Goal: Information Seeking & Learning: Learn about a topic

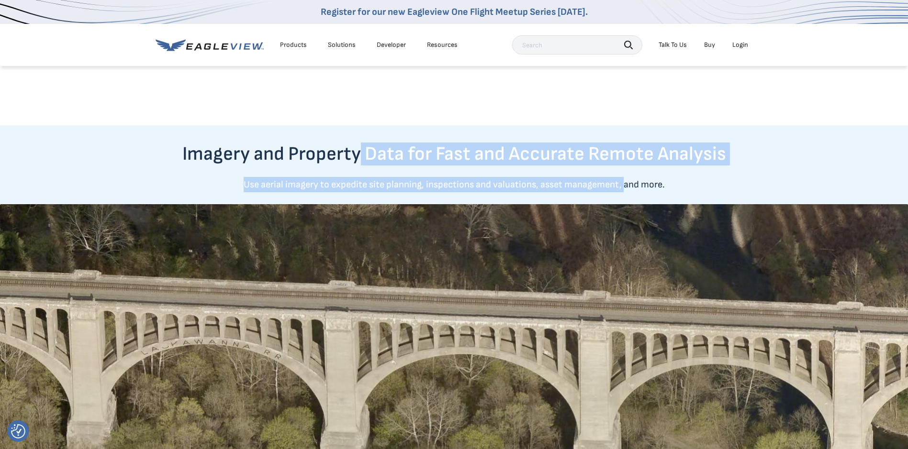
drag, startPoint x: 668, startPoint y: 189, endPoint x: 729, endPoint y: 188, distance: 60.8
click at [715, 188] on div "Imagery and Property Data for Fast and Accurate Remote Analysis Use aerial imag…" at bounding box center [454, 423] width 908 height 560
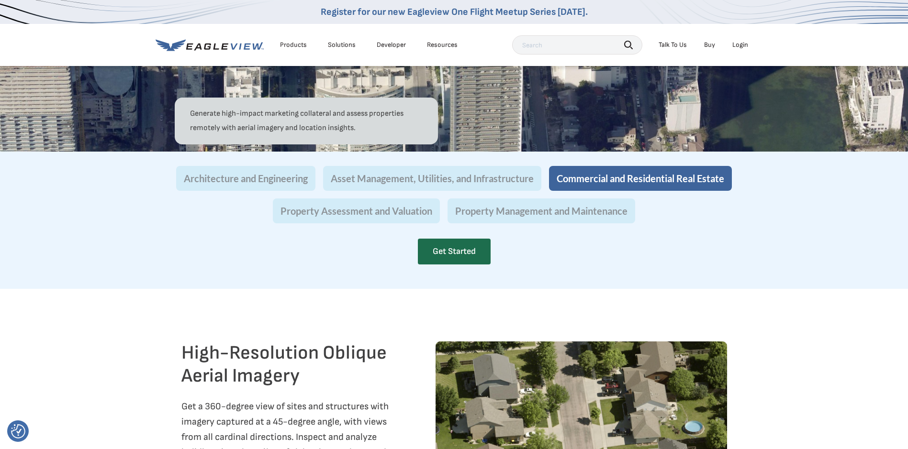
click at [817, 239] on div "Use high-resolution aerial imagery as a base map to conduct detailed site analy…" at bounding box center [454, 6] width 908 height 465
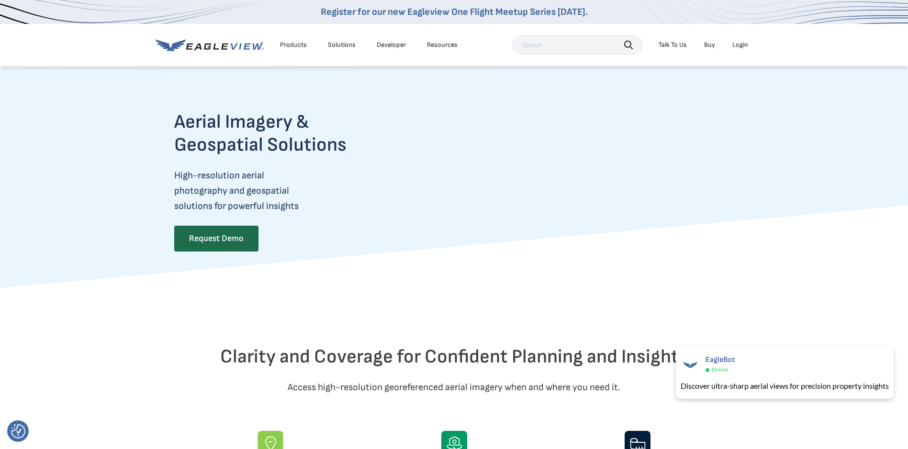
scroll to position [287, 0]
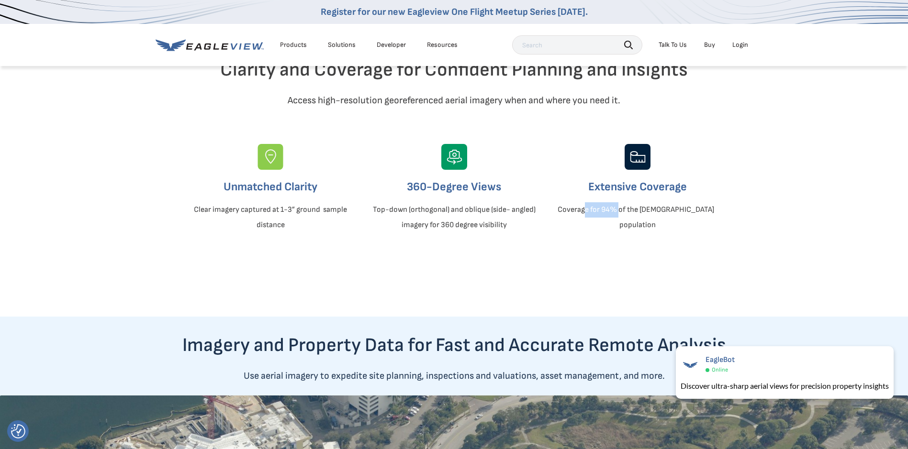
click at [707, 233] on p "Coverage for 94% of the [DEMOGRAPHIC_DATA]  population" at bounding box center [637, 217] width 167 height 31
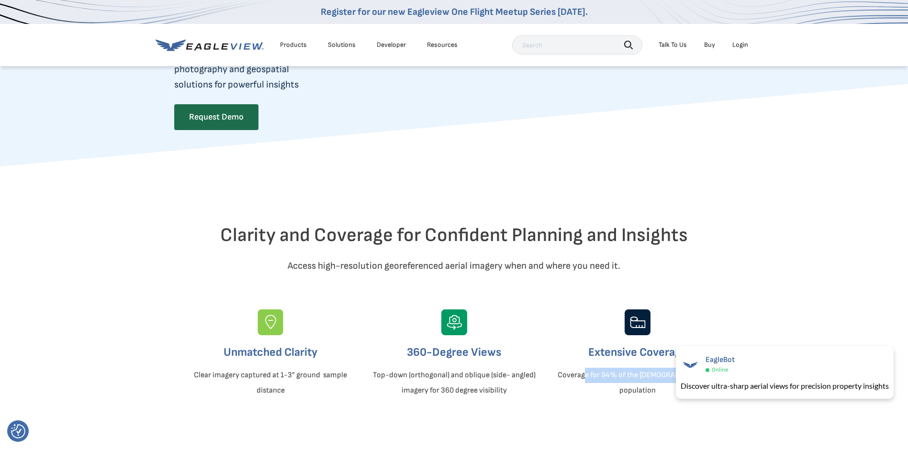
scroll to position [0, 0]
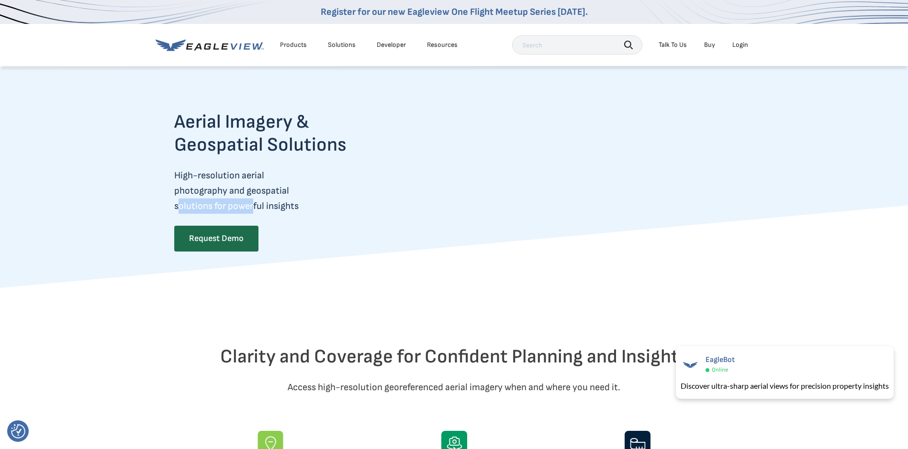
drag, startPoint x: 187, startPoint y: 200, endPoint x: 337, endPoint y: 213, distance: 150.4
click at [336, 213] on p "High-resolution aerial photography and geospatial solutions for powerful insigh…" at bounding box center [279, 191] width 210 height 46
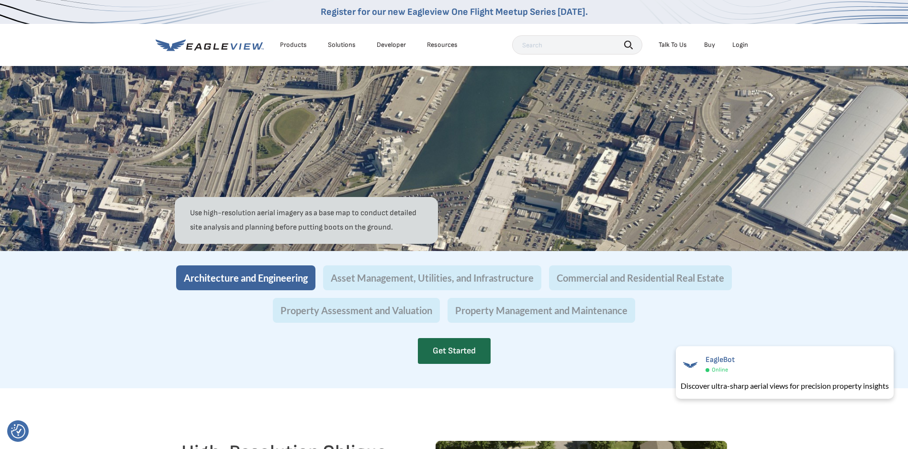
scroll to position [813, 0]
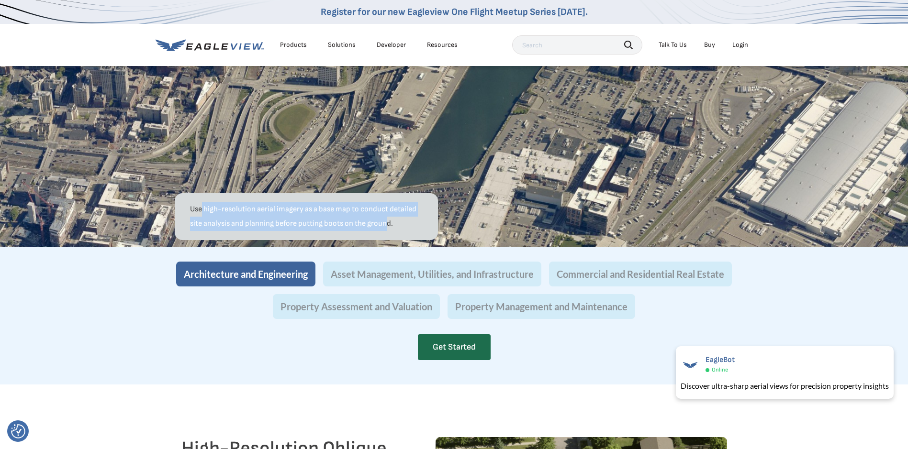
drag, startPoint x: 269, startPoint y: 241, endPoint x: 401, endPoint y: 239, distance: 132.1
click at [398, 231] on p "Use high-resolution aerial imagery as a base map to conduct detailed site analy…" at bounding box center [306, 216] width 233 height 29
click at [283, 231] on p "Use high-resolution aerial imagery as a base map to conduct detailed site analy…" at bounding box center [306, 216] width 233 height 29
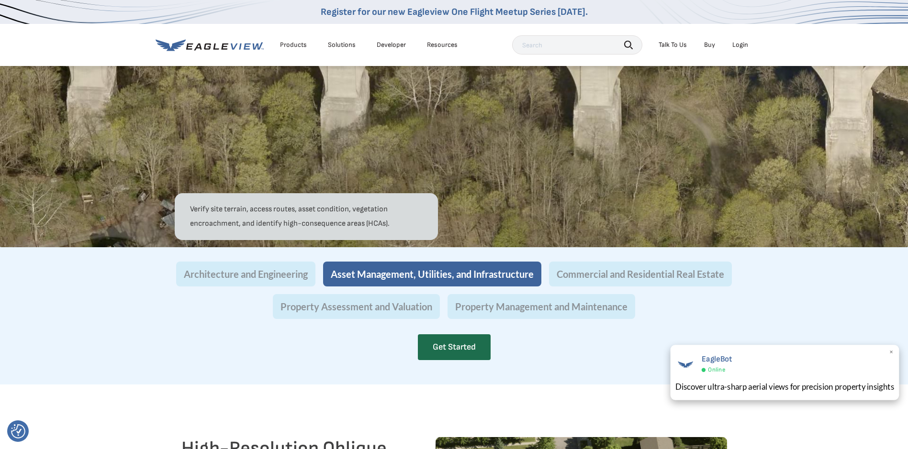
scroll to position [1053, 0]
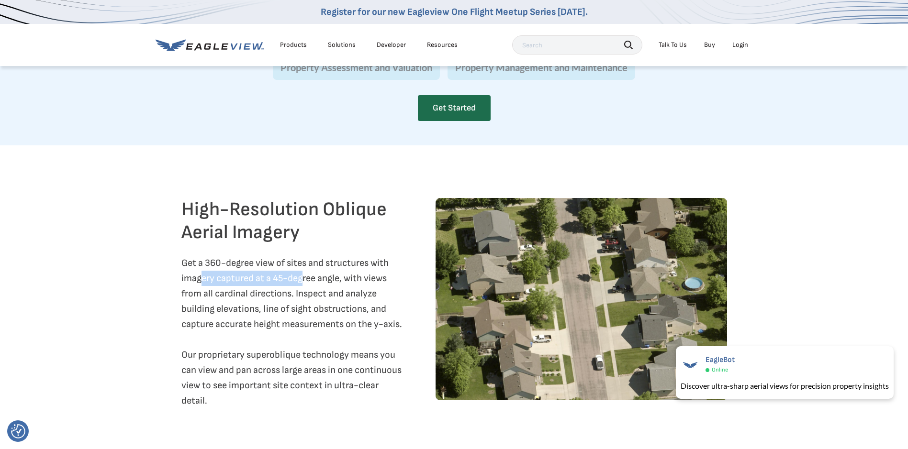
drag, startPoint x: 215, startPoint y: 294, endPoint x: 331, endPoint y: 300, distance: 115.4
click at [329, 298] on p "Get a 360-degree view of sites and structures with imagery captured at a 45-deg…" at bounding box center [292, 332] width 223 height 153
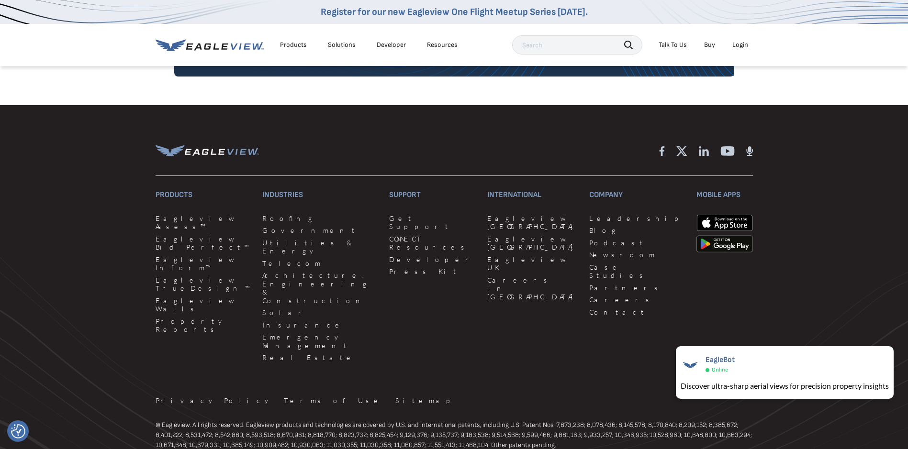
scroll to position [2502, 0]
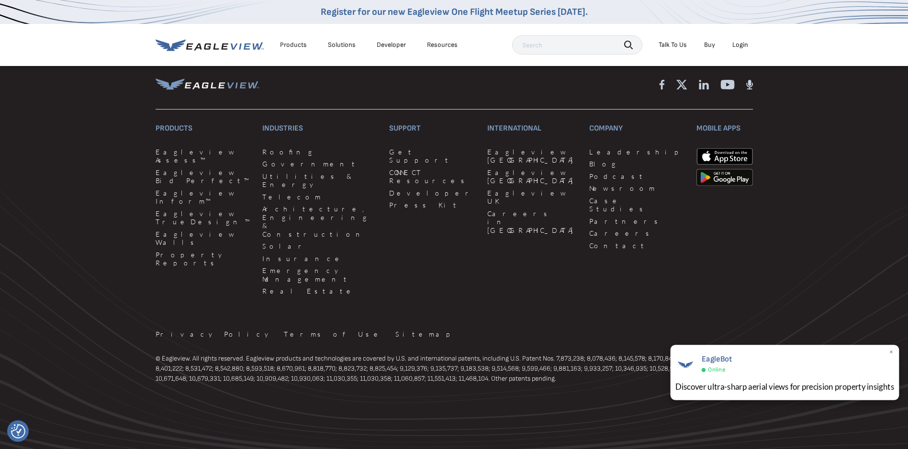
click at [761, 387] on div "Discover ultra-sharp aerial views for precision property insights" at bounding box center [784, 387] width 219 height 12
